Goal: Find specific page/section: Find specific page/section

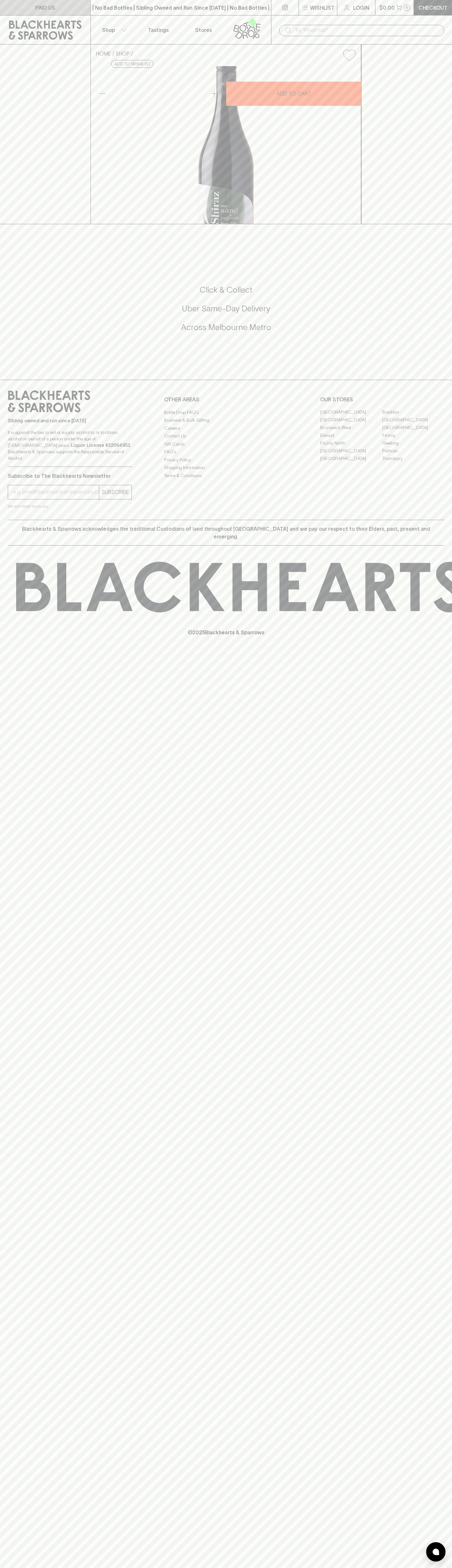
click at [18, 9] on link "FIND US" at bounding box center [45, 7] width 90 height 15
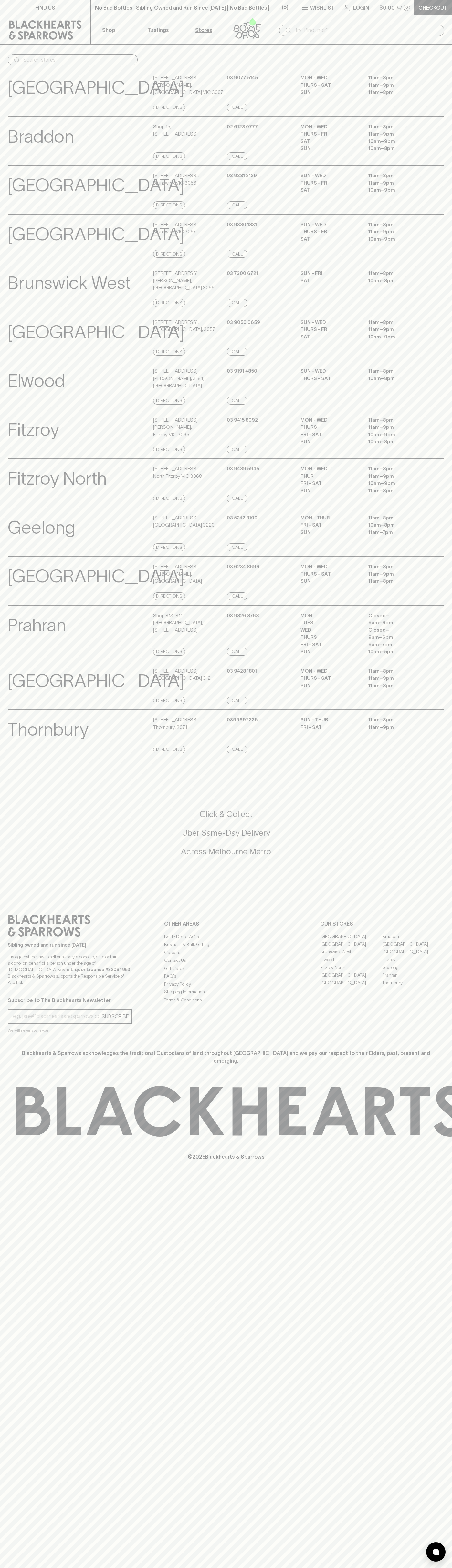
click at [429, 1191] on div "FIND US | No Bad Bottles | Sibling Owned and Run Since 2006 | No Bad Bottles | …" at bounding box center [226, 784] width 452 height 1568
click at [424, 1567] on html "FIND US | No Bad Bottles | Sibling Owned and Run Since 2006 | No Bad Bottles | …" at bounding box center [226, 784] width 452 height 1568
click at [21, 1545] on div "FIND US | No Bad Bottles | Sibling Owned and Run Since 2006 | No Bad Bottles | …" at bounding box center [226, 784] width 452 height 1568
